Goal: Transaction & Acquisition: Purchase product/service

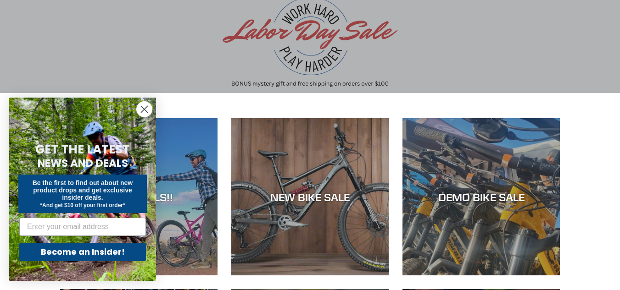
click at [143, 105] on circle "Close dialog" at bounding box center [144, 109] width 15 height 15
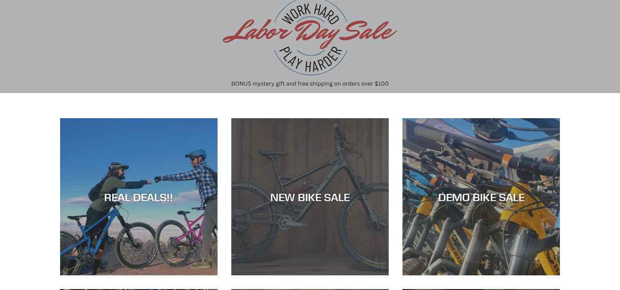
click at [233, 276] on div "NEW BIKE SALE" at bounding box center [309, 276] width 157 height 0
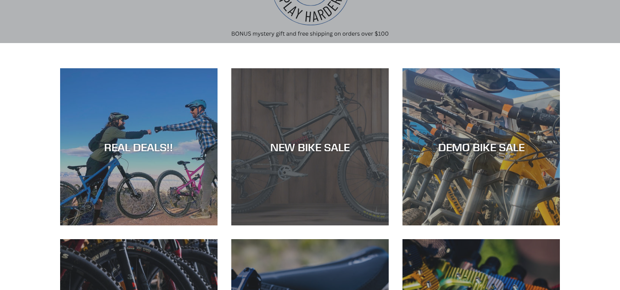
scroll to position [129, 0]
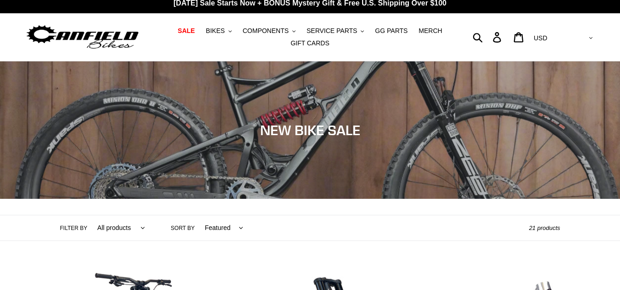
scroll to position [6, 0]
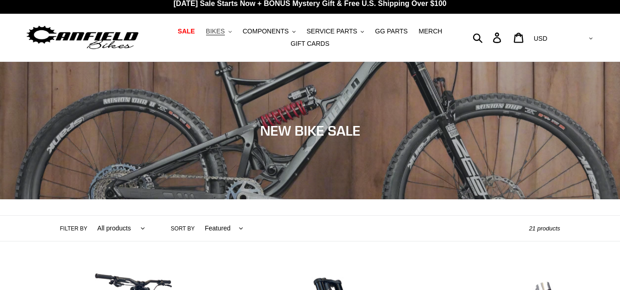
click at [225, 33] on span "BIKES" at bounding box center [215, 32] width 19 height 8
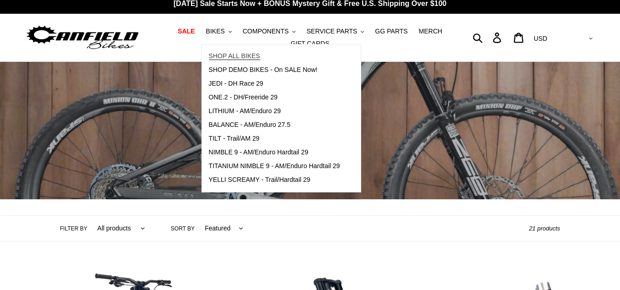
click at [245, 53] on span "SHOP ALL BIKES" at bounding box center [234, 56] width 51 height 8
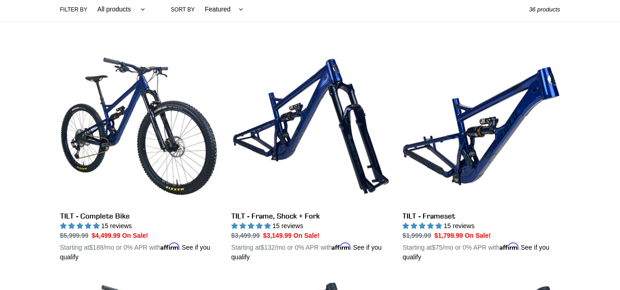
scroll to position [227, 0]
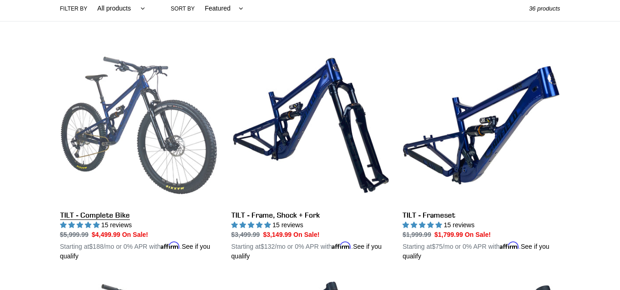
click at [123, 128] on link "TILT - Complete Bike" at bounding box center [138, 154] width 157 height 215
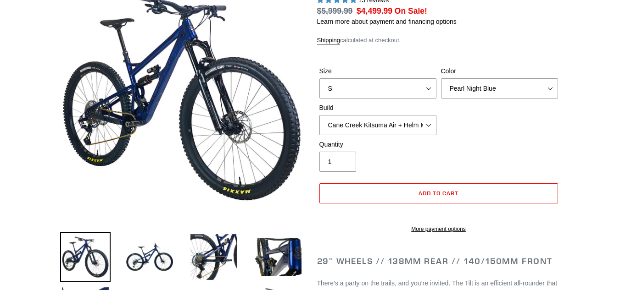
select select "highest-rating"
click at [548, 90] on select "Pearl Night Blue Stealth Silver Raw" at bounding box center [499, 88] width 117 height 20
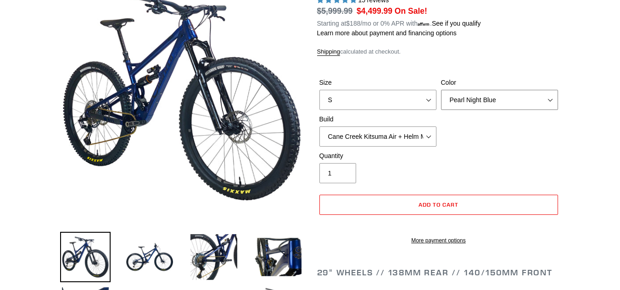
click at [441, 90] on select "Pearl Night Blue Stealth Silver Raw" at bounding box center [499, 100] width 117 height 20
click at [506, 103] on select "Pearl Night Blue Stealth Silver Raw" at bounding box center [499, 100] width 117 height 20
click at [441, 90] on select "Pearl Night Blue Stealth Silver Raw" at bounding box center [499, 100] width 117 height 20
click at [504, 99] on select "Pearl Night Blue Stealth Silver Raw" at bounding box center [499, 100] width 117 height 20
select select "Raw"
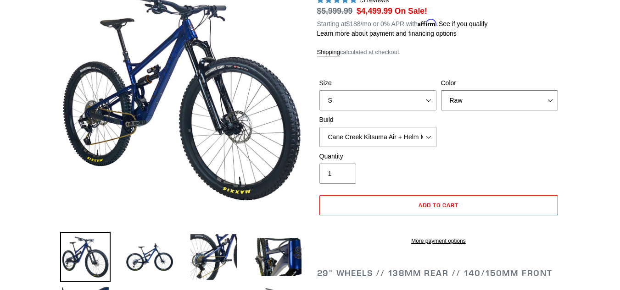
click at [441, 90] on select "Pearl Night Blue Stealth Silver Raw" at bounding box center [499, 100] width 117 height 20
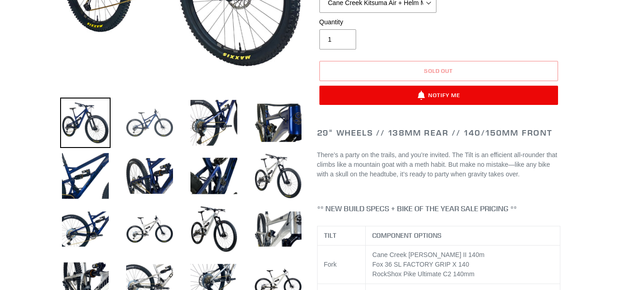
scroll to position [253, 0]
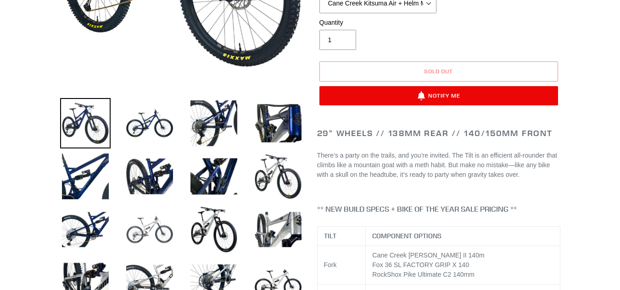
click at [151, 220] on img at bounding box center [149, 230] width 50 height 50
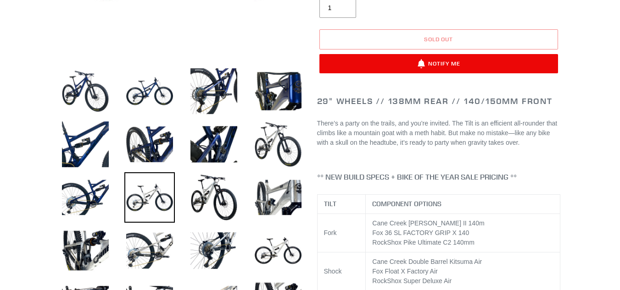
scroll to position [286, 0]
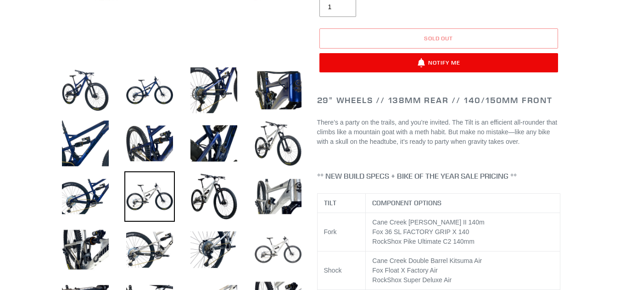
click at [270, 252] on img at bounding box center [278, 250] width 50 height 50
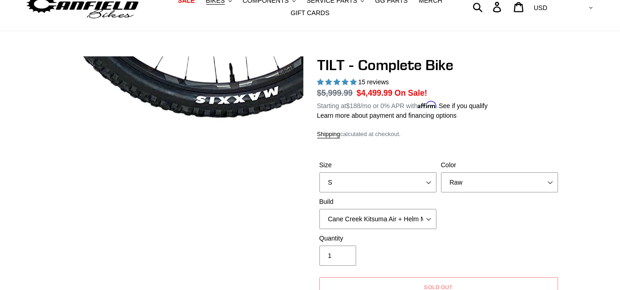
scroll to position [0, 0]
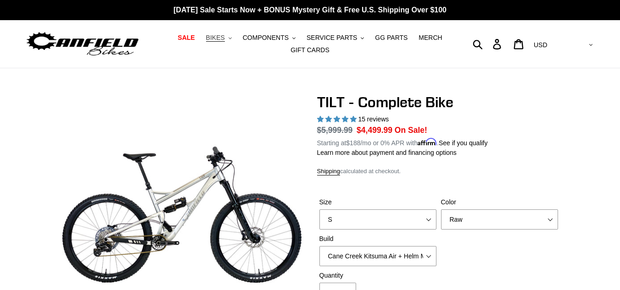
click at [225, 40] on span "BIKES" at bounding box center [215, 38] width 19 height 8
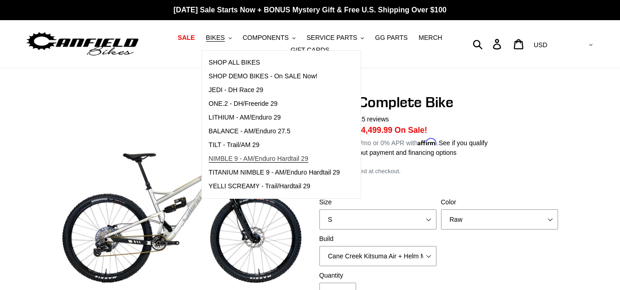
click at [249, 160] on span "NIMBLE 9 - AM/Enduro Hardtail 29" at bounding box center [259, 159] width 100 height 8
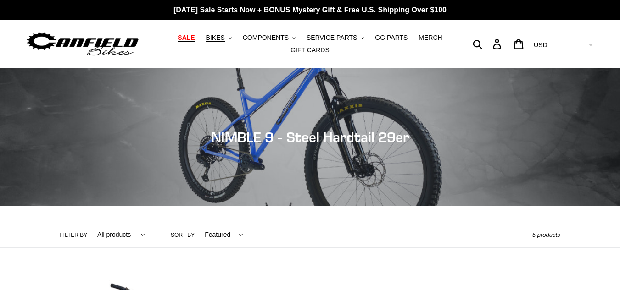
click at [194, 36] on span "SALE" at bounding box center [186, 38] width 17 height 8
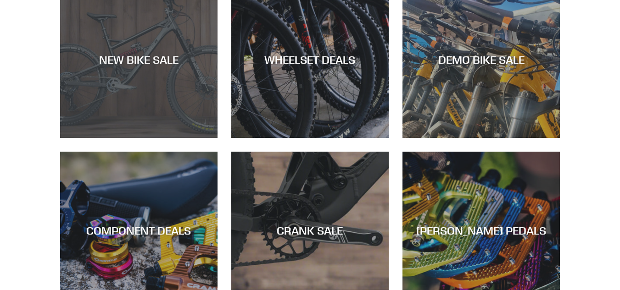
scroll to position [295, 0]
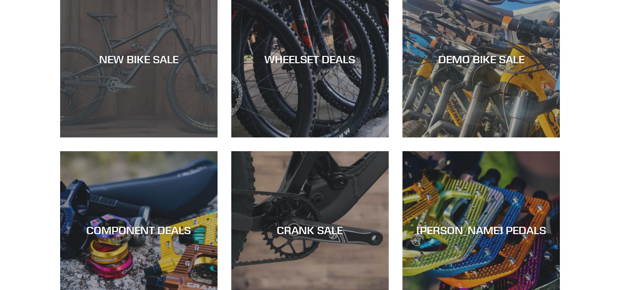
click at [154, 138] on div "NEW BIKE SALE" at bounding box center [138, 138] width 157 height 0
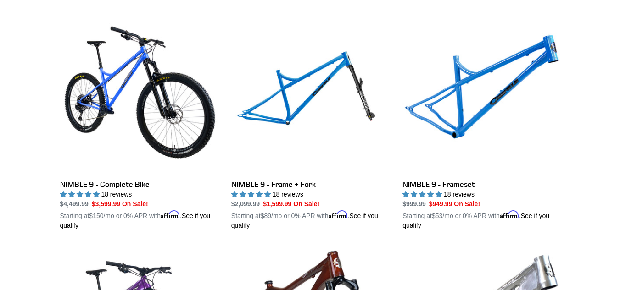
scroll to position [1411, 0]
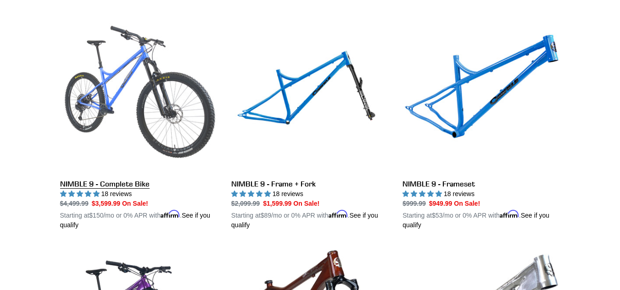
click at [160, 96] on link "NIMBLE 9 - Complete Bike" at bounding box center [138, 123] width 157 height 215
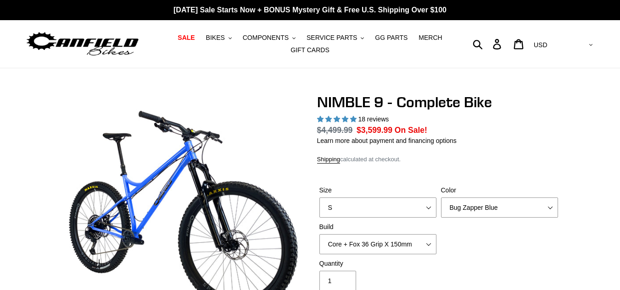
select select "highest-rating"
click at [488, 202] on select "Bug Zapper Blue Purple Haze - Sold Out Galaxy Black" at bounding box center [499, 208] width 117 height 20
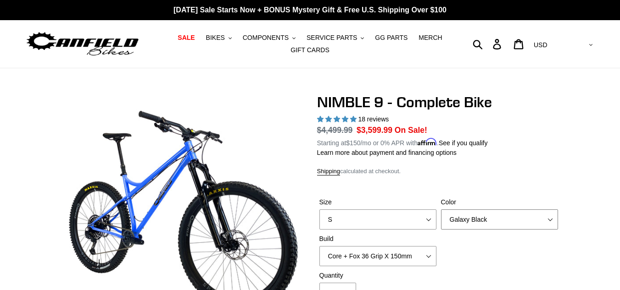
click at [441, 210] on select "Bug Zapper Blue Purple Haze - Sold Out Galaxy Black" at bounding box center [499, 220] width 117 height 20
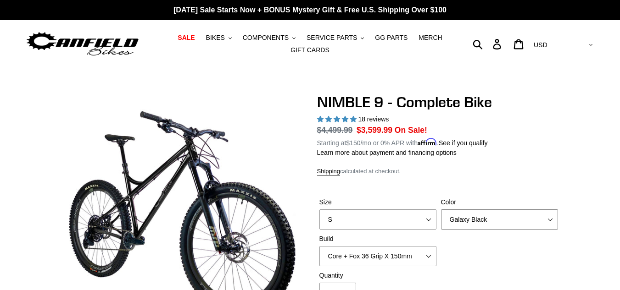
click at [491, 219] on select "Bug Zapper Blue Purple Haze - Sold Out Galaxy Black" at bounding box center [499, 220] width 117 height 20
select select "Bug Zapper Blue"
click at [441, 210] on select "Bug Zapper Blue Purple Haze - Sold Out Galaxy Black" at bounding box center [499, 220] width 117 height 20
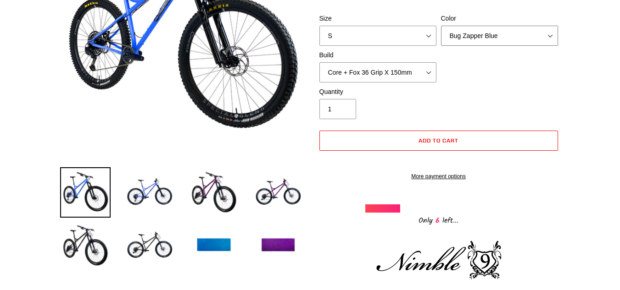
scroll to position [184, 0]
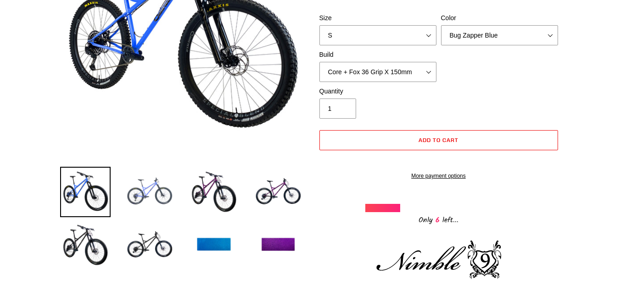
click at [142, 194] on img at bounding box center [149, 192] width 50 height 50
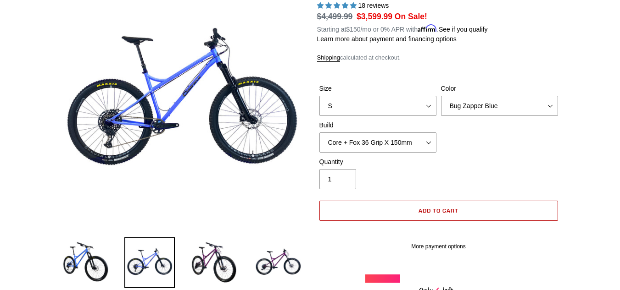
scroll to position [110, 0]
